Goal: Task Accomplishment & Management: Use online tool/utility

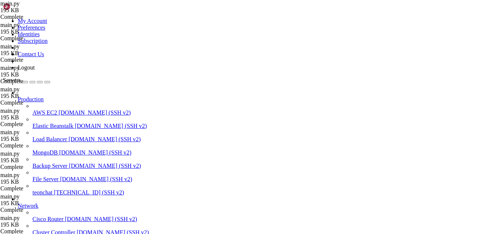
scroll to position [11906, 0]
type textarea ")"
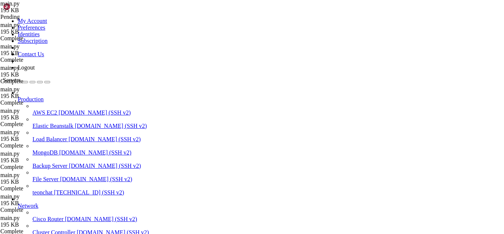
scroll to position [590, 0]
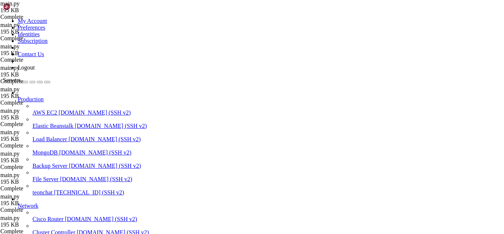
scroll to position [93409, 0]
drag, startPoint x: 6, startPoint y: 797, endPoint x: 124, endPoint y: 834, distance: 123.0
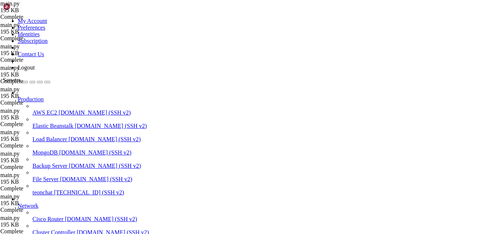
drag, startPoint x: 108, startPoint y: 802, endPoint x: 39, endPoint y: 781, distance: 72.1
drag, startPoint x: 6, startPoint y: 778, endPoint x: 124, endPoint y: 817, distance: 124.4
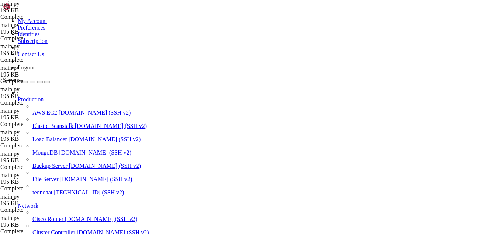
drag, startPoint x: 114, startPoint y: 836, endPoint x: 96, endPoint y: 831, distance: 19.1
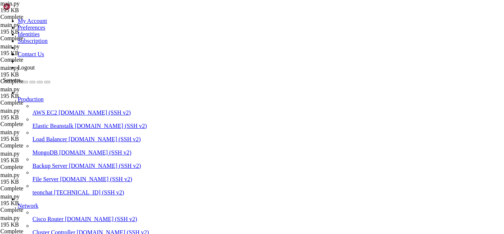
scroll to position [93605, 0]
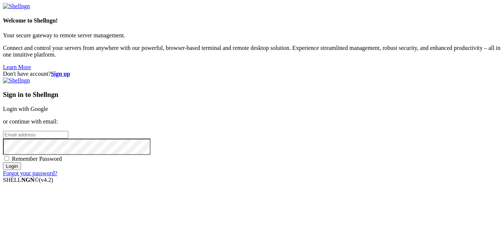
click at [48, 106] on link "Login with Google" at bounding box center [25, 109] width 45 height 6
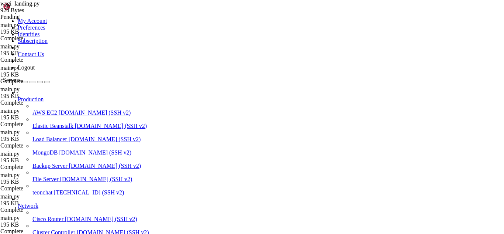
scroll to position [93605, 0]
type input "/root"
drag, startPoint x: 212, startPoint y: 25, endPoint x: 256, endPoint y: 27, distance: 44.3
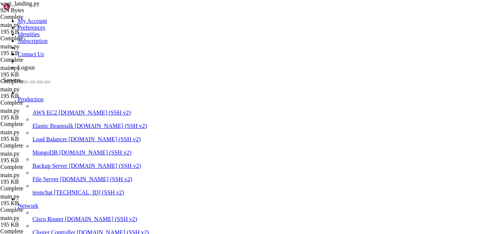
drag, startPoint x: 5, startPoint y: 763, endPoint x: 63, endPoint y: 852, distance: 105.9
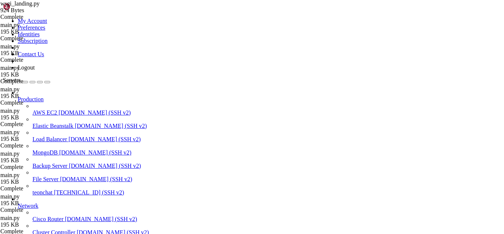
copy div "# VOLUMES # -------------------------- volumes: db_data: s3_data: caddy-certifi…"
drag, startPoint x: 53, startPoint y: 850, endPoint x: 20, endPoint y: 876, distance: 42.2
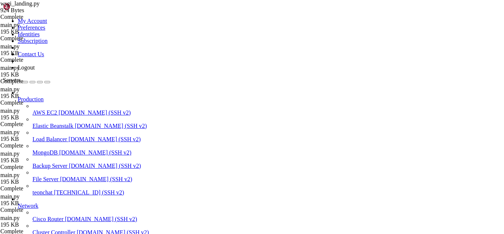
drag, startPoint x: 11, startPoint y: 742, endPoint x: 21, endPoint y: 748, distance: 11.4
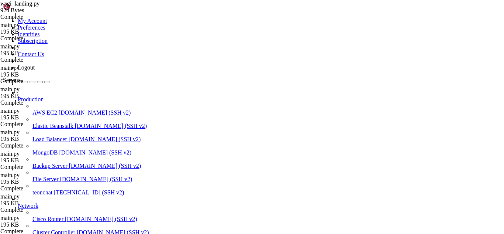
drag, startPoint x: 6, startPoint y: 741, endPoint x: 58, endPoint y: 849, distance: 120.3
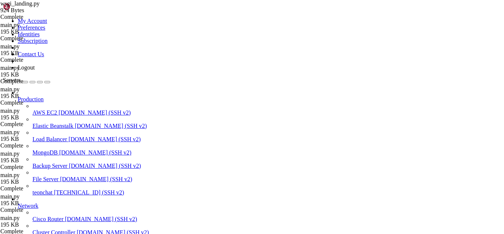
copy div "version: '3.8' # VOLUMES # -------------------------- volumes: db_data: s3_data…"
drag, startPoint x: 252, startPoint y: 26, endPoint x: 213, endPoint y: 25, distance: 38.7
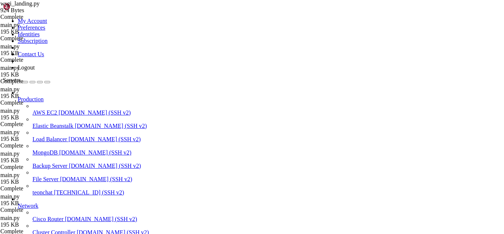
drag, startPoint x: 110, startPoint y: 37, endPoint x: 234, endPoint y: 148, distance: 165.7
type textarea "app.wsgi_app = RootToLandingMiddleware(app.wsgi_app)"
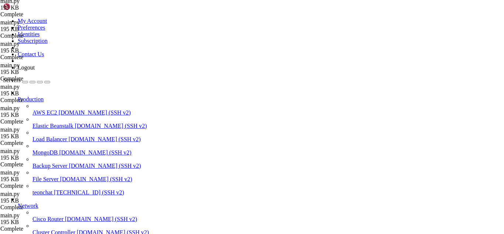
scroll to position [89, 0]
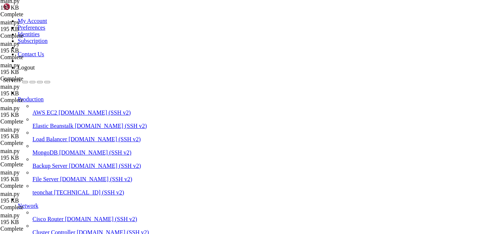
type input "/root/meuapp/flaskmkdir/oficial/app_delivery"
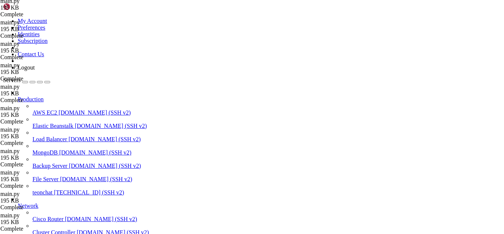
scroll to position [670, 0]
drag, startPoint x: 251, startPoint y: 24, endPoint x: 213, endPoint y: 24, distance: 38.7
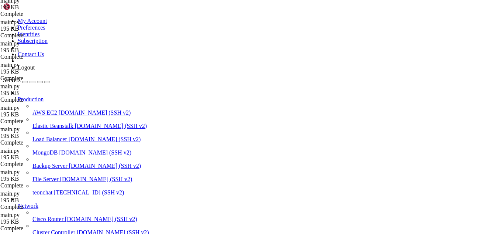
scroll to position [0, 0]
type textarea "app.wsgi_app = RootToLandingMiddleware(app.wsgi_app)"
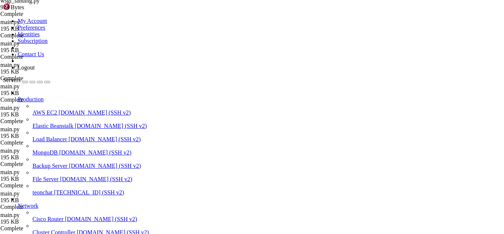
type textarea "# Sem middleware: "/" continua sendo o menu da loja"
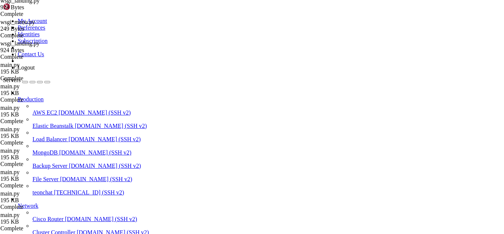
type textarea "# wsgi_menu.py"
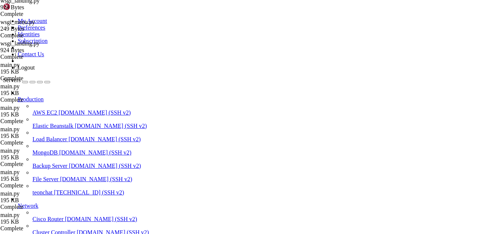
type input "/root/meuapp/flaskmkdir/oficial/app_delivery/attached_assets"
drag, startPoint x: 275, startPoint y: 28, endPoint x: 114, endPoint y: 24, distance: 160.9
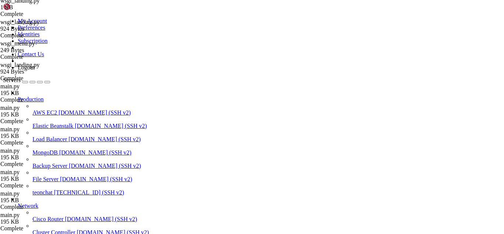
type textarea "et-xmlfile==2.0.0 six==1.17.0"
paste textarea "mercadopago>=2.2.7"
type textarea "mercadopago>=2.2.7"
type textarea "six==1.17.0"
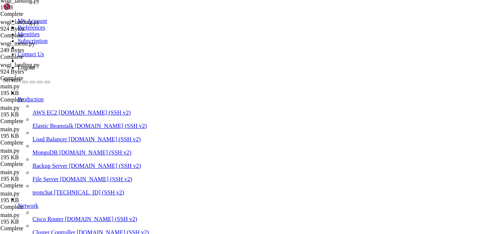
type textarea "six==1.17.0"
type textarea "et-xmlfile==2.0.0 six==1.17.0"
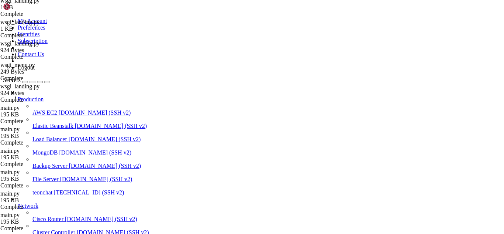
type input "/root/meuapp"
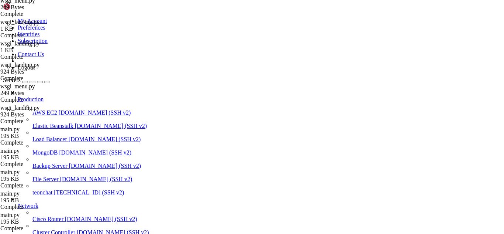
click at [54, 189] on span "[TECHNICAL_ID] (SSH v2)" at bounding box center [89, 192] width 70 height 6
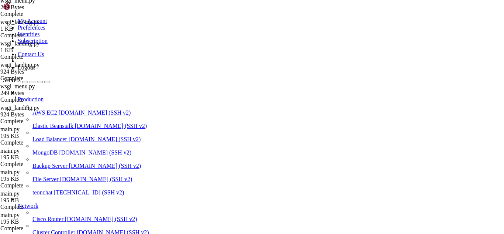
drag, startPoint x: 110, startPoint y: 839, endPoint x: 93, endPoint y: 828, distance: 20.8
drag, startPoint x: 155, startPoint y: 832, endPoint x: 11, endPoint y: 828, distance: 143.9
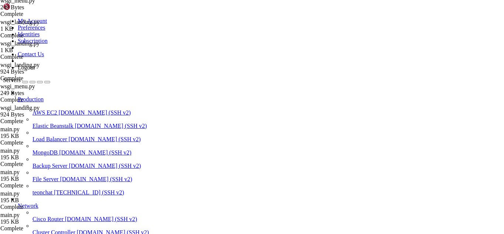
scroll to position [140837, 0]
drag, startPoint x: 413, startPoint y: 745, endPoint x: 503, endPoint y: 887, distance: 168.2
drag, startPoint x: 112, startPoint y: 835, endPoint x: 6, endPoint y: 745, distance: 139.0
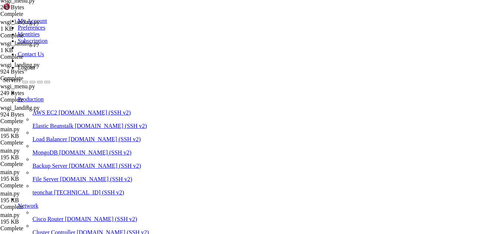
scroll to position [142520, 0]
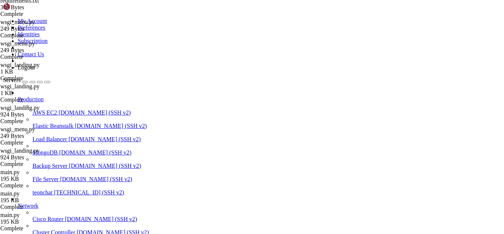
drag, startPoint x: 111, startPoint y: 63, endPoint x: 220, endPoint y: 160, distance: 145.6
type textarea "virtual.tls-email: [EMAIL_ADDRESS][DOMAIN_NAME]'"
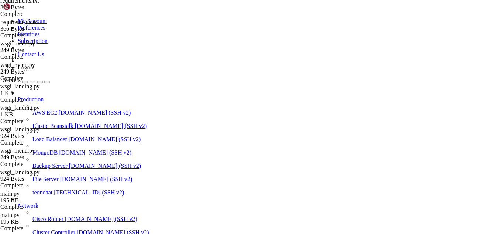
scroll to position [0, 0]
type textarea "flask_app:"
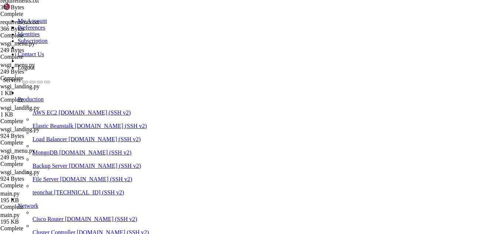
drag, startPoint x: 90, startPoint y: 863, endPoint x: 70, endPoint y: 863, distance: 19.6
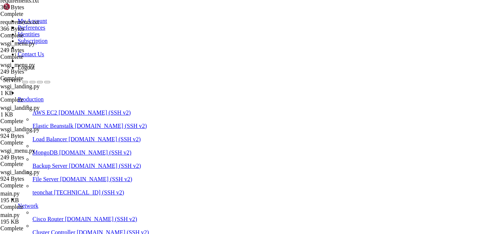
drag, startPoint x: 87, startPoint y: 860, endPoint x: 78, endPoint y: 856, distance: 10.3
drag, startPoint x: 5, startPoint y: 767, endPoint x: 111, endPoint y: 855, distance: 138.1
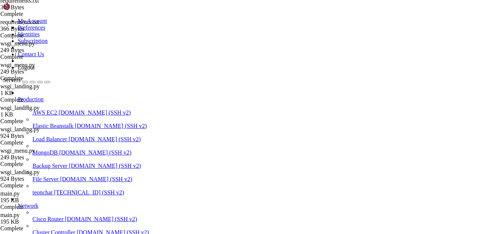
scroll to position [156973, 0]
drag, startPoint x: 113, startPoint y: 851, endPoint x: 6, endPoint y: 716, distance: 172.3
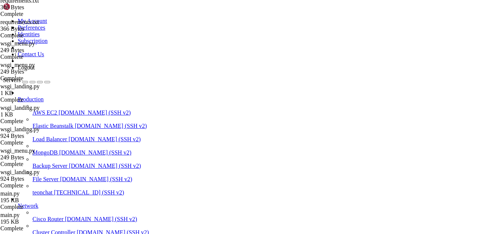
scroll to position [156978, 0]
